Goal: Transaction & Acquisition: Book appointment/travel/reservation

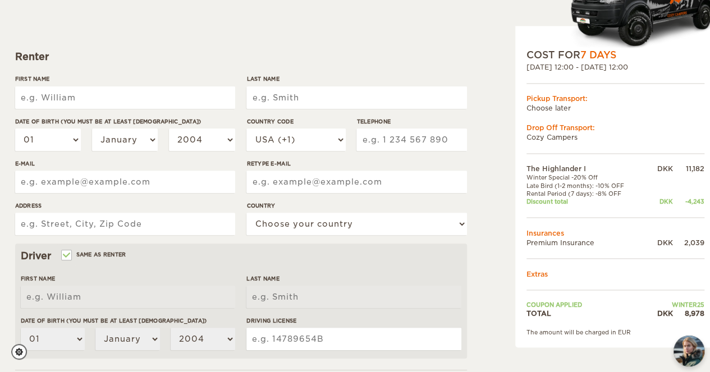
scroll to position [126, 0]
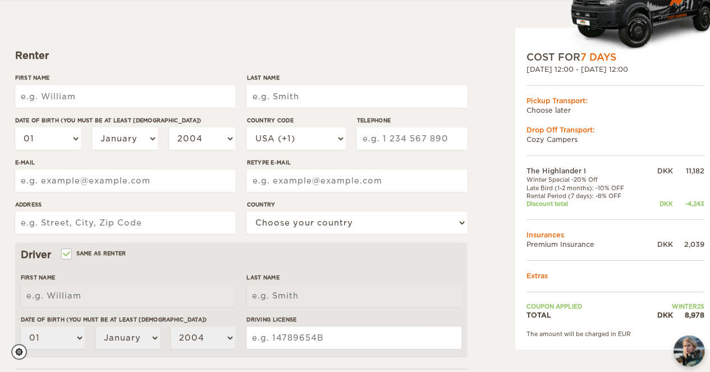
click at [182, 94] on input "First Name" at bounding box center [125, 96] width 220 height 22
type input "Emil"
click at [351, 90] on input "Last Name" at bounding box center [356, 96] width 220 height 22
type input "p"
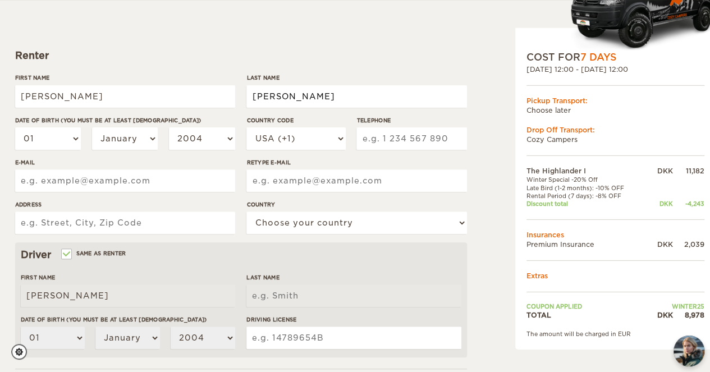
type input "Poulsen"
click at [47, 144] on select "01 02 03 04 05 06 07 08 09 10 11 12 13 14 15 16 17 18 19 20 21 22 23 24 25 26 2…" at bounding box center [48, 138] width 66 height 22
select select "20"
click at [15, 127] on select "01 02 03 04 05 06 07 08 09 10 11 12 13 14 15 16 17 18 19 20 21 22 23 24 25 26 2…" at bounding box center [48, 138] width 66 height 22
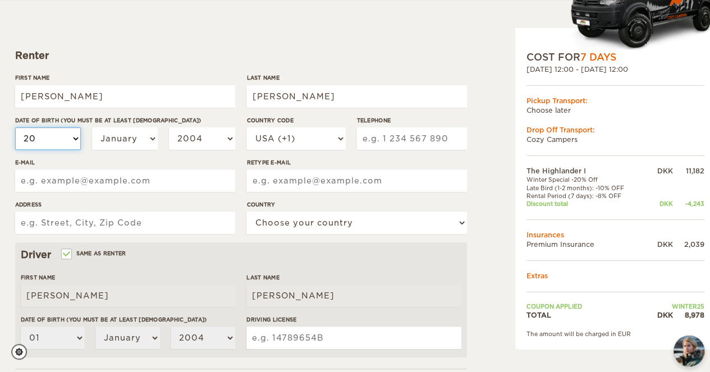
select select "20"
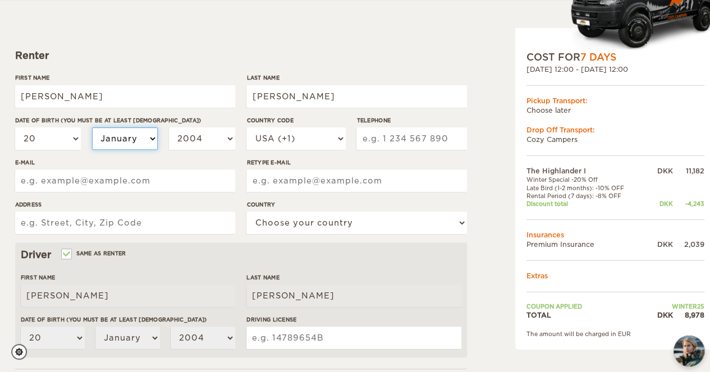
click at [113, 141] on select "January February March April May June July August September October November De…" at bounding box center [125, 138] width 66 height 22
select select "12"
click at [92, 127] on select "January February March April May June July August September October November De…" at bounding box center [125, 138] width 66 height 22
select select "12"
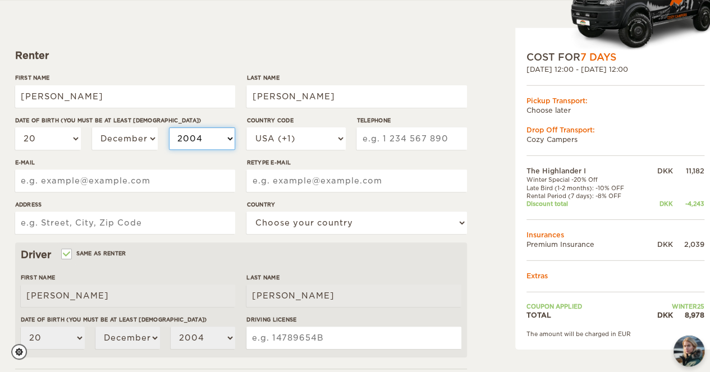
click at [195, 144] on select "2004 2003 2002 2001 2000 1999 1998 1997 1996 1995 1994 1993 1992 1991 1990 1989…" at bounding box center [202, 138] width 66 height 22
select select "2000"
click at [169, 127] on select "2004 2003 2002 2001 2000 1999 1998 1997 1996 1995 1994 1993 1992 1991 1990 1989…" at bounding box center [202, 138] width 66 height 22
select select "2000"
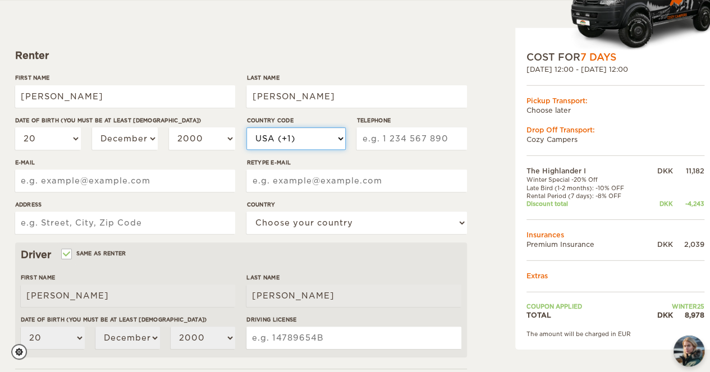
click at [298, 134] on select "USA (+1) UK (+44) Germany (+49) Algeria (+213) Andorra (+376) Angola (+244) Ang…" at bounding box center [295, 138] width 99 height 22
select select "45"
click at [246, 127] on select "USA (+1) UK (+44) Germany (+49) Algeria (+213) Andorra (+376) Angola (+244) Ang…" at bounding box center [295, 138] width 99 height 22
click at [386, 135] on input "Telephone" at bounding box center [411, 138] width 110 height 22
type input "6"
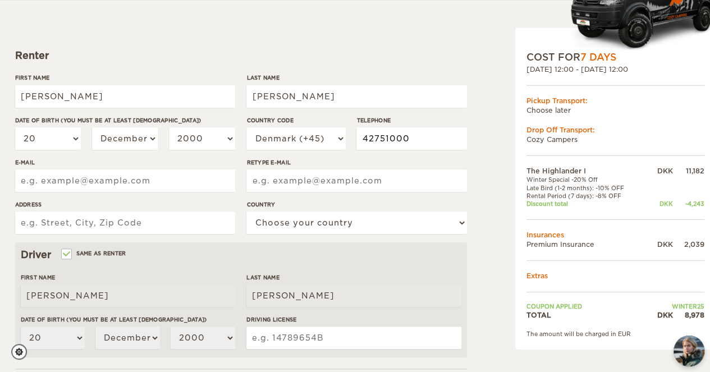
type input "42751000"
click at [171, 177] on input "E-mail" at bounding box center [125, 181] width 220 height 22
click at [21, 183] on input "emilpoulsen.kontakt@gmail.com" at bounding box center [125, 181] width 220 height 22
click at [103, 179] on input "Emilpoulsen.kontakt@gmail.com" at bounding box center [125, 181] width 220 height 22
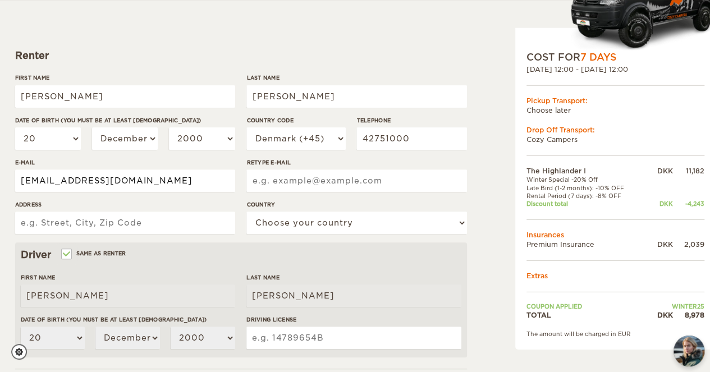
click at [103, 179] on input "Emilpoulsen.kontakt@gmail.com" at bounding box center [125, 181] width 220 height 22
type input "Emilpoulsen.kontakt@gmail.com"
click at [337, 188] on input "Retype E-mail" at bounding box center [356, 181] width 220 height 22
paste input "Emilpoulsen.kontakt@gmail.com"
type input "Emilpoulsen.kontakt@gmail.com"
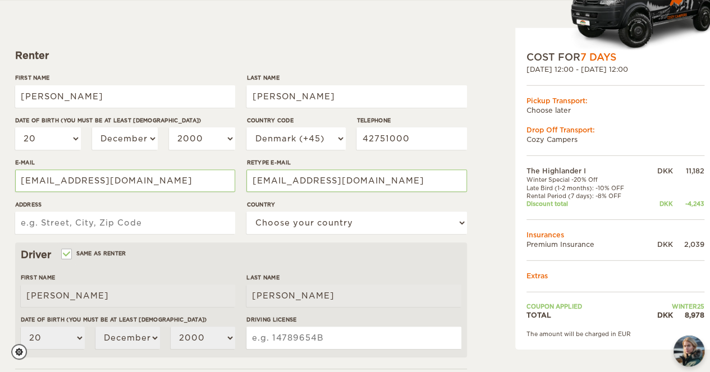
click at [189, 219] on input "Address" at bounding box center [125, 223] width 220 height 22
click at [192, 224] on input "Address" at bounding box center [125, 223] width 220 height 22
type input "Gransangervej 22"
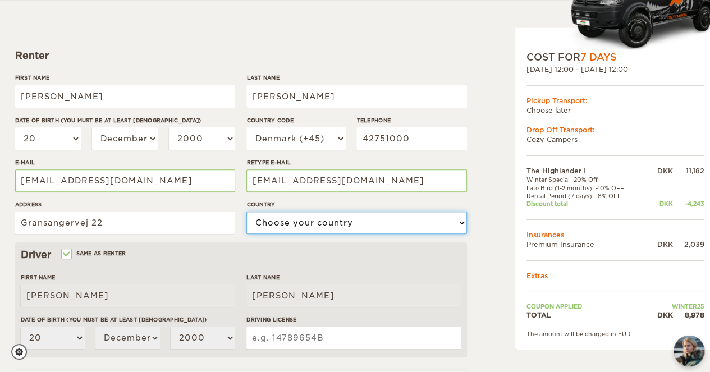
select select "56"
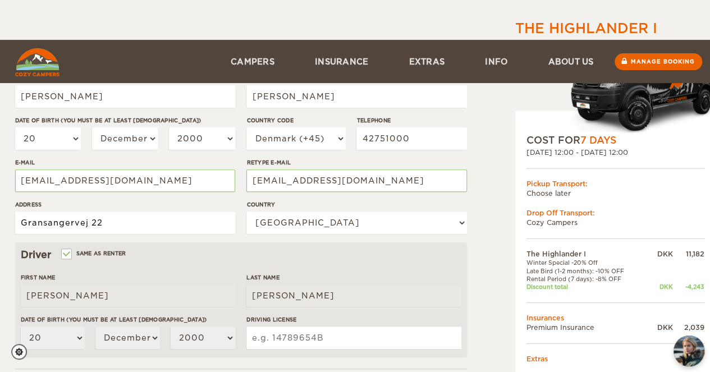
scroll to position [248, 0]
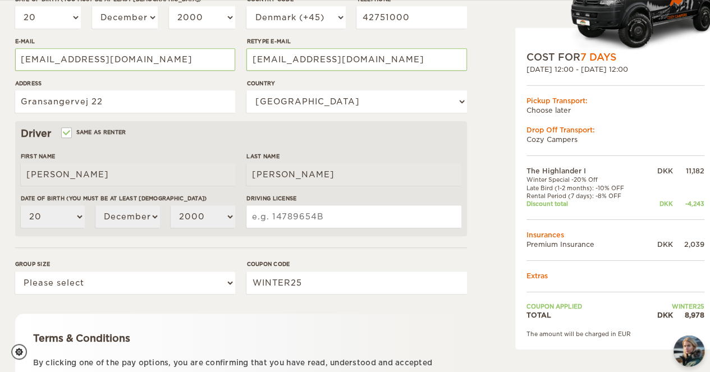
click at [282, 218] on input "Driving License" at bounding box center [353, 216] width 214 height 22
click at [281, 226] on input "Driving License" at bounding box center [353, 216] width 214 height 22
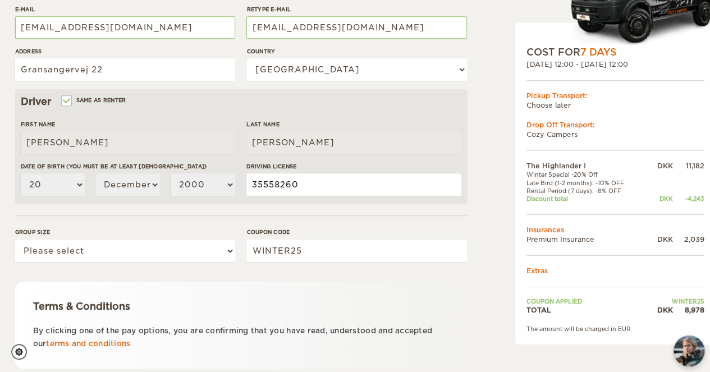
scroll to position [280, 0]
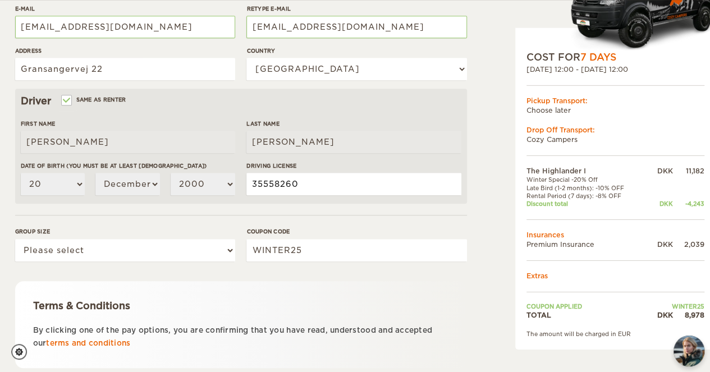
type input "35558260"
click at [166, 237] on div "Group size Please select 1 2" at bounding box center [125, 248] width 220 height 42
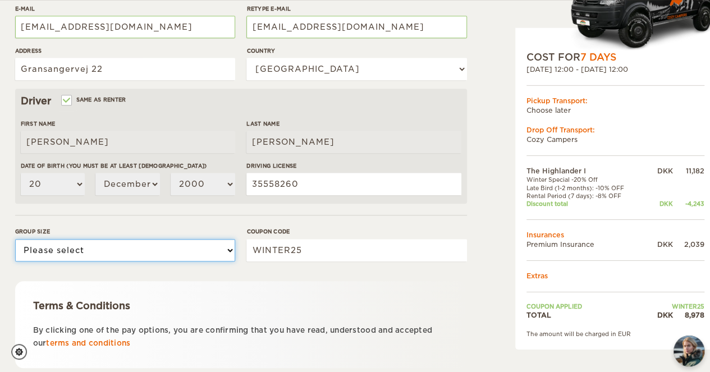
click at [170, 245] on select "Please select 1 2" at bounding box center [125, 250] width 220 height 22
select select "2"
click at [15, 239] on select "Please select 1 2" at bounding box center [125, 250] width 220 height 22
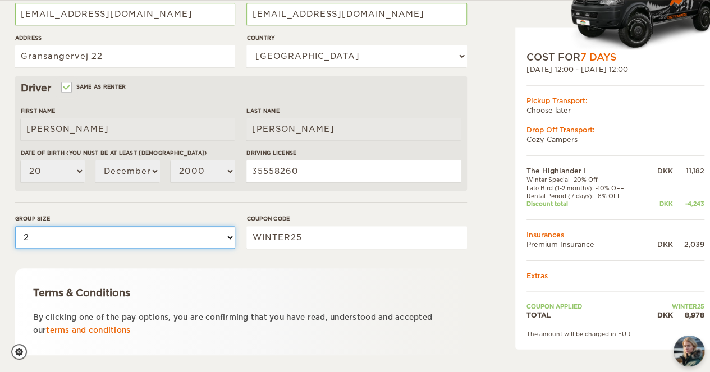
scroll to position [357, 0]
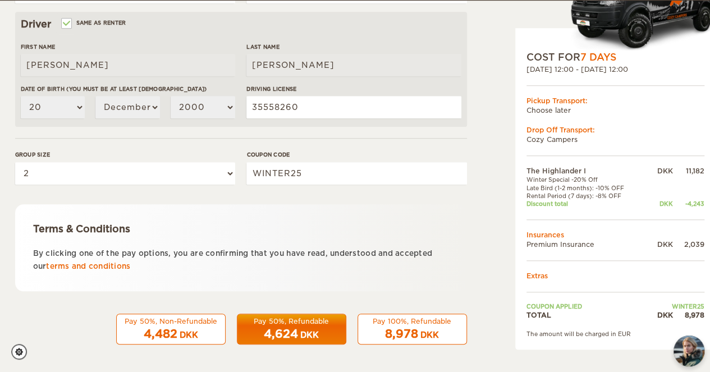
click at [400, 333] on span "8,978" at bounding box center [401, 333] width 33 height 13
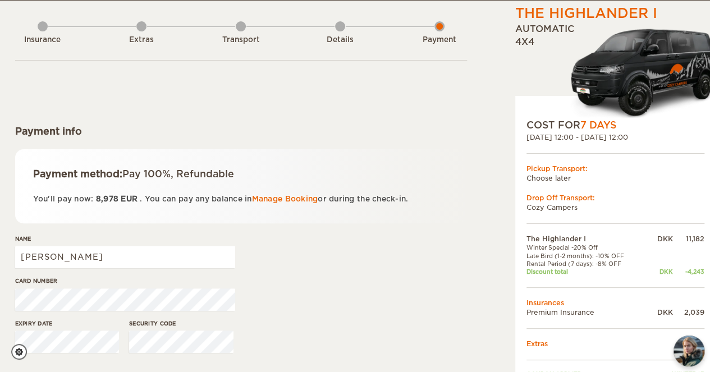
scroll to position [52, 0]
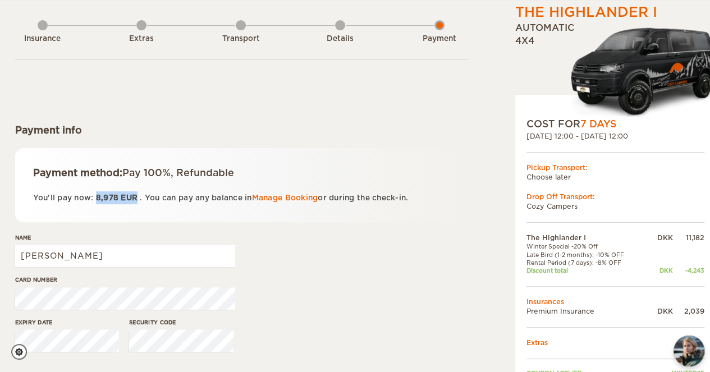
drag, startPoint x: 97, startPoint y: 196, endPoint x: 138, endPoint y: 198, distance: 41.0
click at [138, 198] on span "8,978 EUR" at bounding box center [116, 198] width 47 height 8
click at [158, 218] on div "Payment method: Pay 100%, Refundable You'll pay now: 8,978 EUR . You can pay an…" at bounding box center [241, 185] width 452 height 74
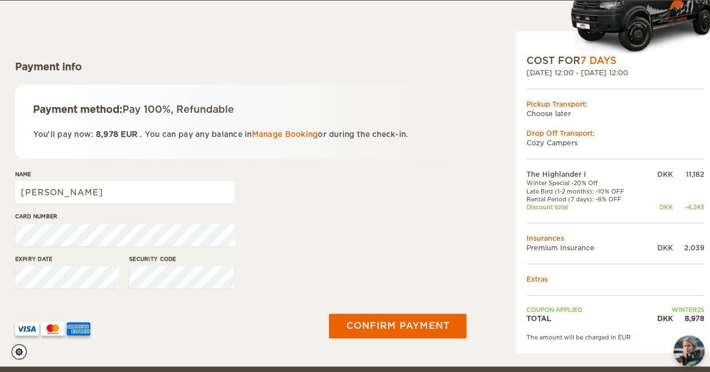
scroll to position [116, 0]
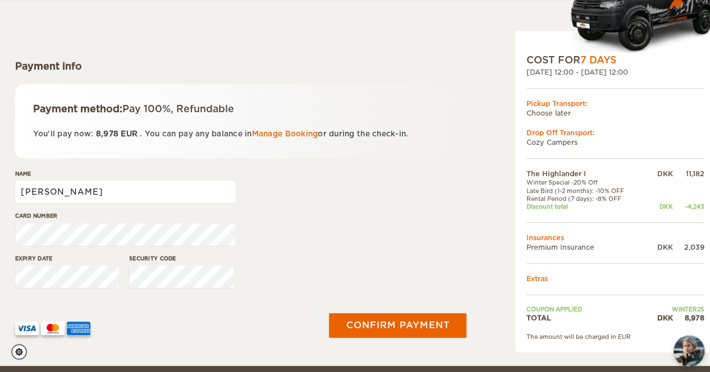
click at [208, 186] on input "[PERSON_NAME]" at bounding box center [125, 192] width 220 height 22
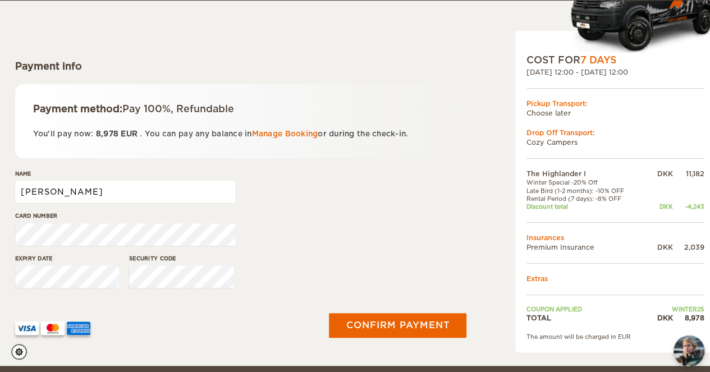
type input "[PERSON_NAME]"
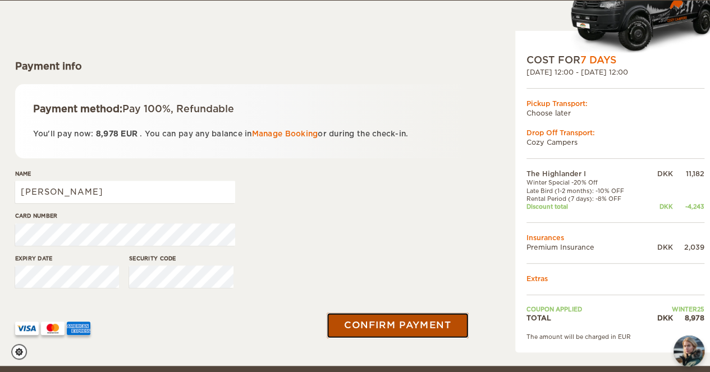
click at [406, 333] on button "Confirm payment" at bounding box center [397, 325] width 141 height 25
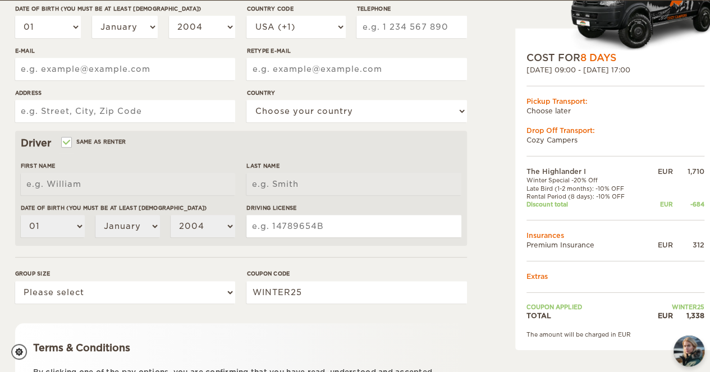
scroll to position [276, 0]
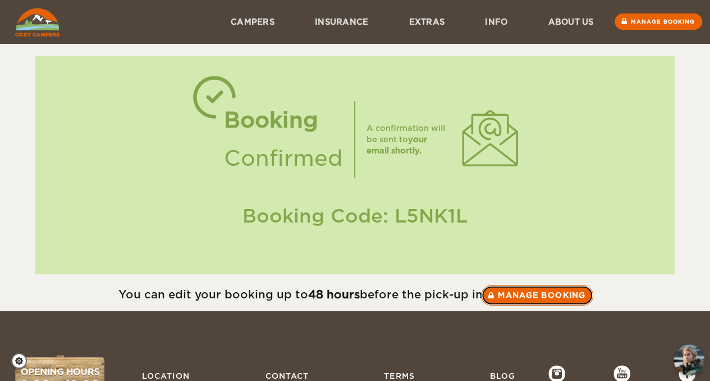
click at [528, 296] on link "Manage booking" at bounding box center [537, 295] width 112 height 20
